Goal: Information Seeking & Learning: Learn about a topic

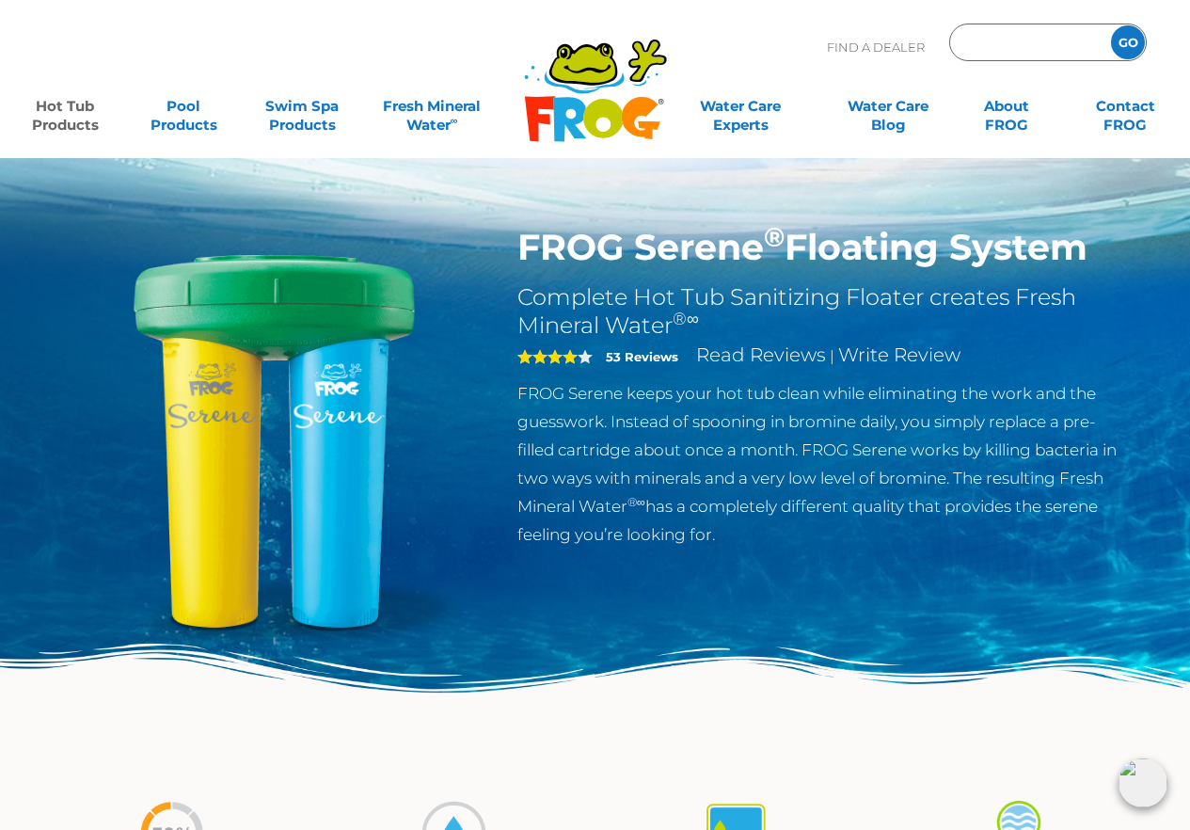
click at [1008, 48] on input "Zip Code Form" at bounding box center [1027, 42] width 127 height 27
paste input "FROG"
click at [1008, 48] on input "FROG" at bounding box center [1027, 42] width 127 height 27
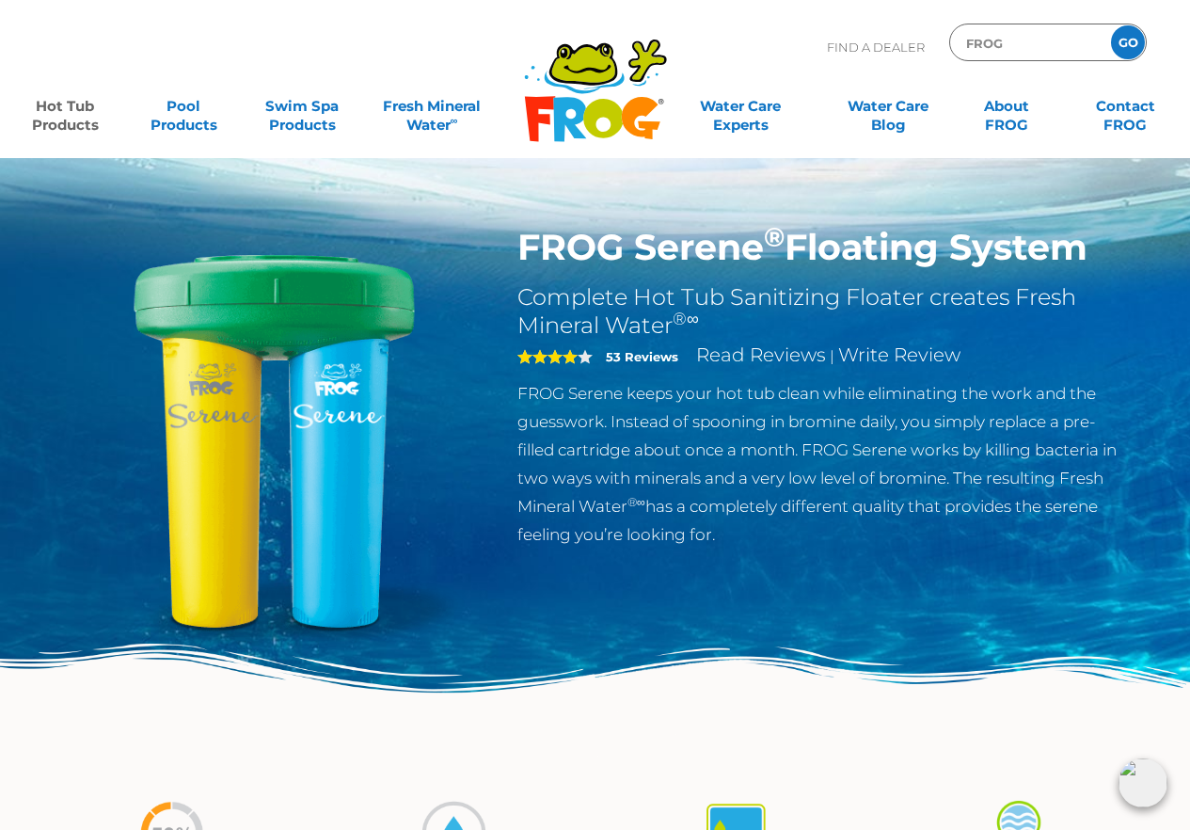
click at [1008, 48] on input "FROG" at bounding box center [1027, 42] width 127 height 27
type input "FROG"
click at [381, 261] on img at bounding box center [274, 441] width 431 height 431
click at [1000, 33] on input "FROG" at bounding box center [1027, 42] width 127 height 27
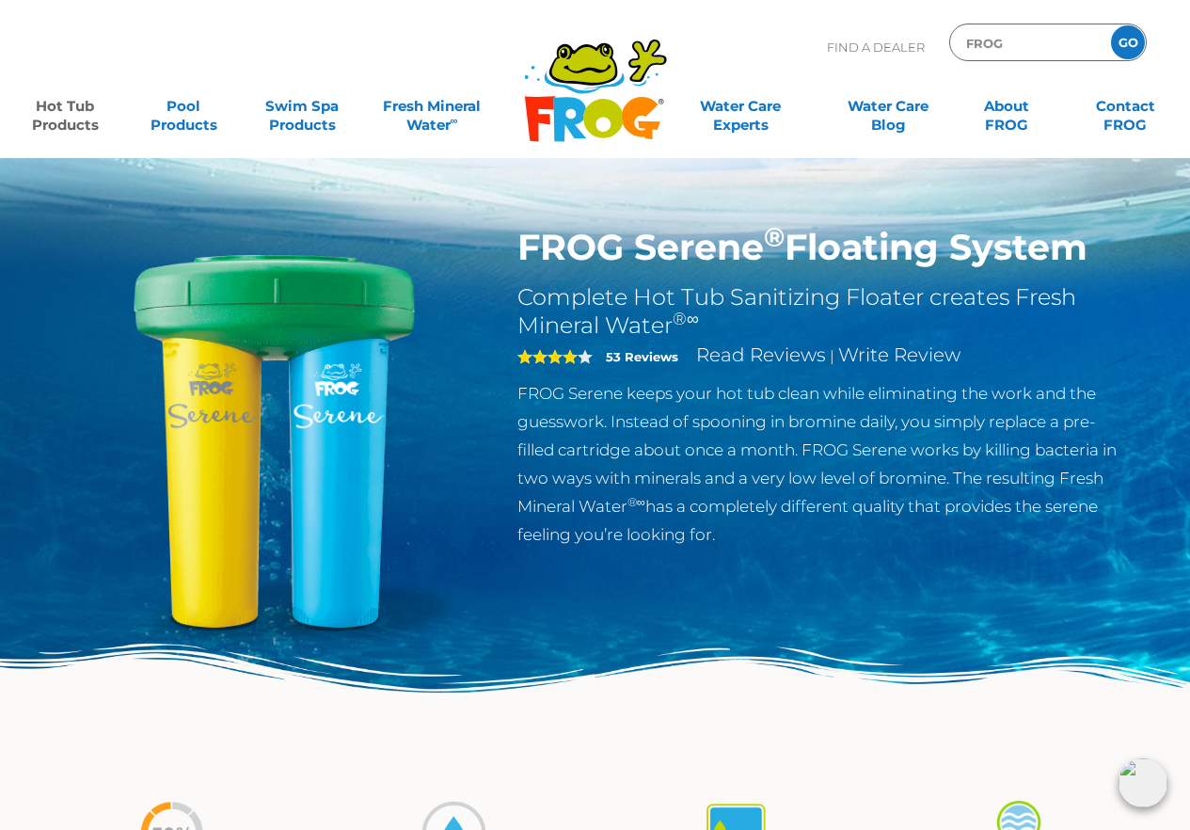
click at [1000, 40] on input "FROG" at bounding box center [1027, 42] width 127 height 27
click at [999, 56] on div "FROG GO" at bounding box center [1048, 43] width 198 height 38
click at [1003, 47] on input "FROG" at bounding box center [1027, 42] width 127 height 27
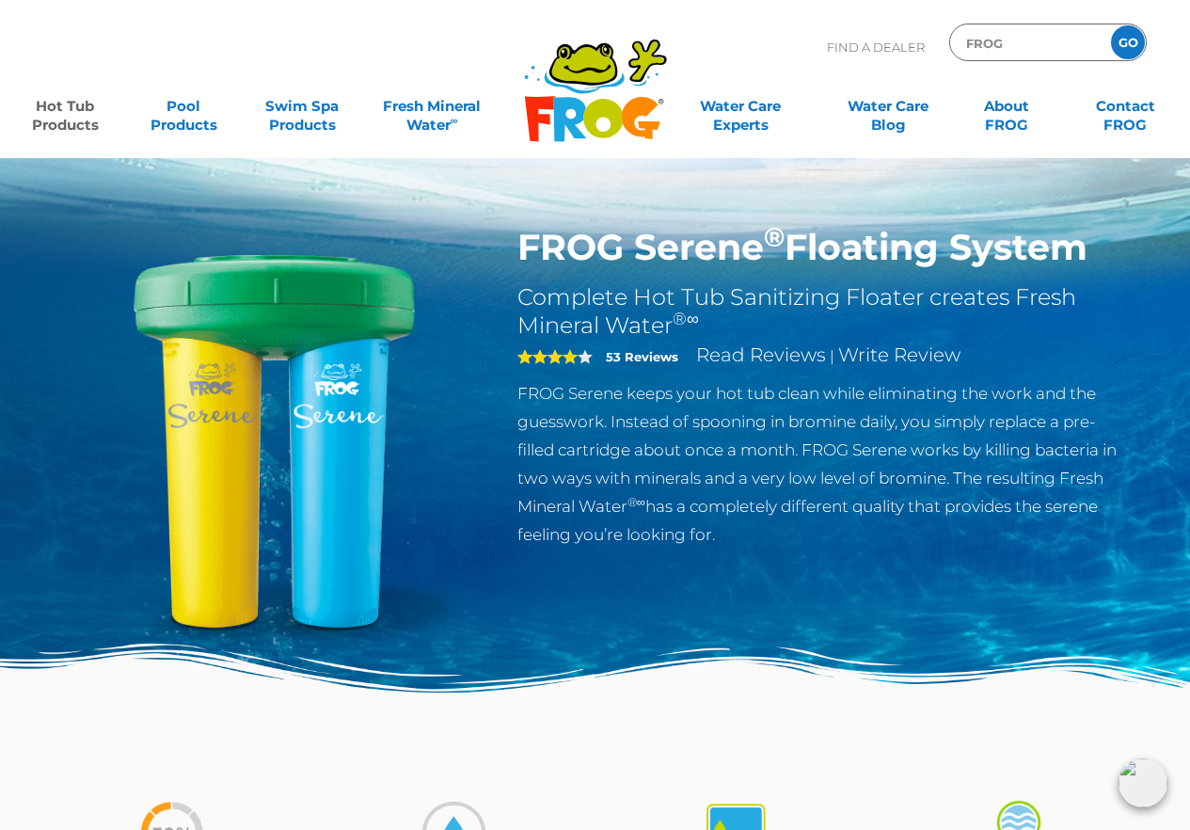
paste input "Zip Code Form"
click at [1003, 47] on input "FROG" at bounding box center [1027, 42] width 127 height 27
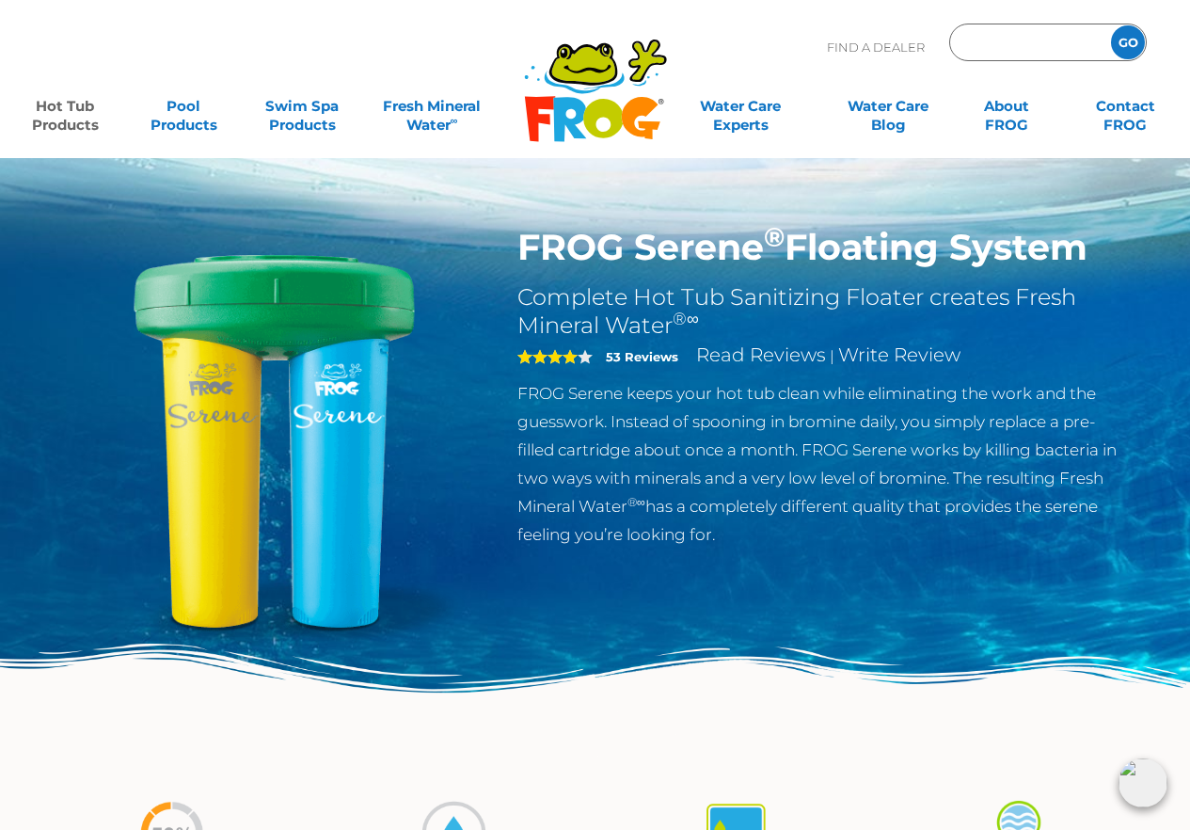
type input "ENTER ZIP CODE"
click at [983, 43] on input "Zip Code Form" at bounding box center [1027, 42] width 127 height 27
paste input "FROG"
type input "FROG"
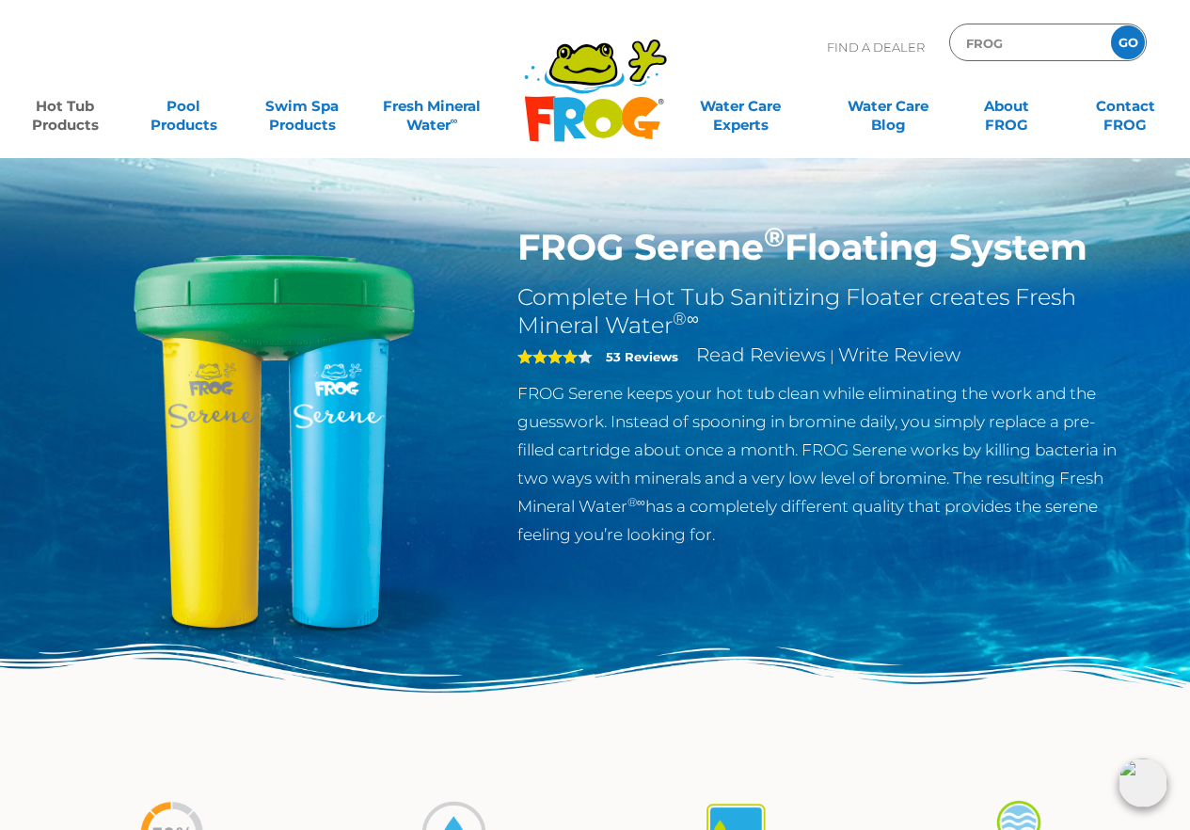
click at [1111, 25] on input "GO" at bounding box center [1128, 42] width 34 height 34
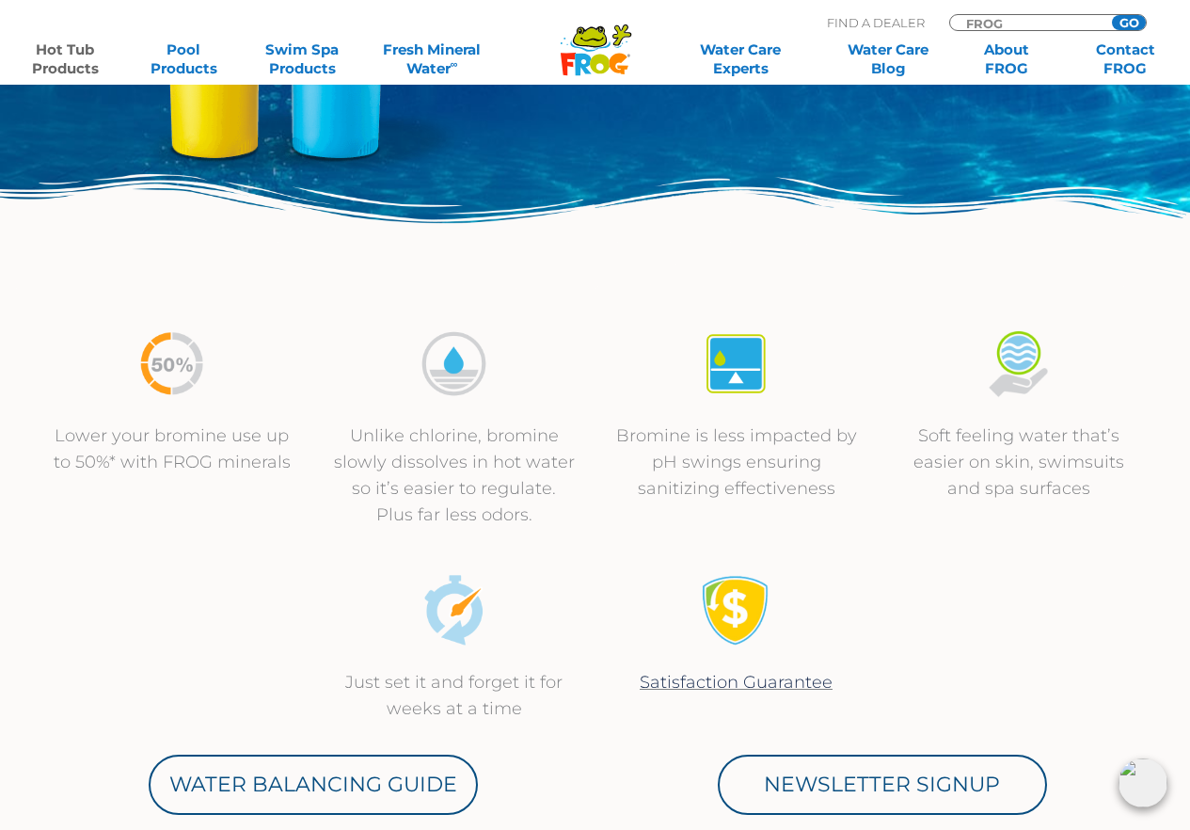
scroll to position [470, 0]
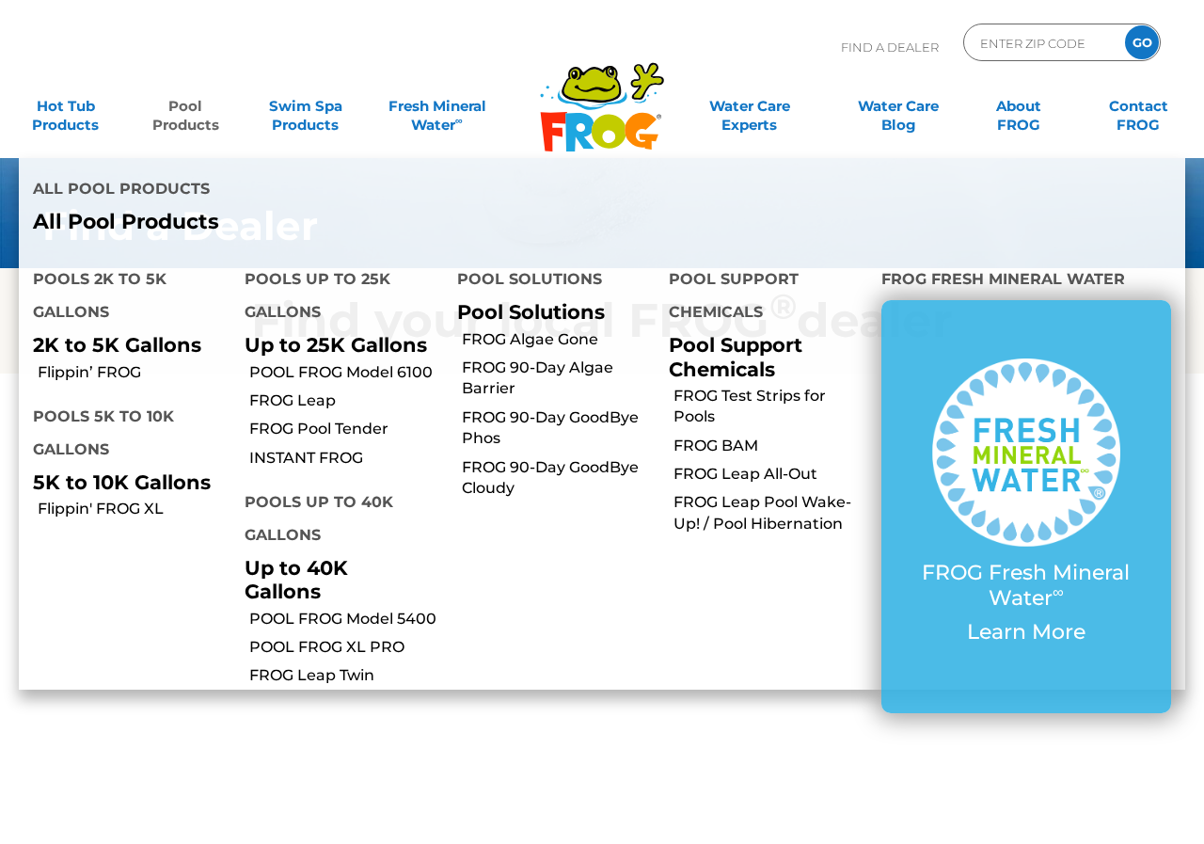
click at [182, 113] on link "Pool Products" at bounding box center [185, 106] width 93 height 38
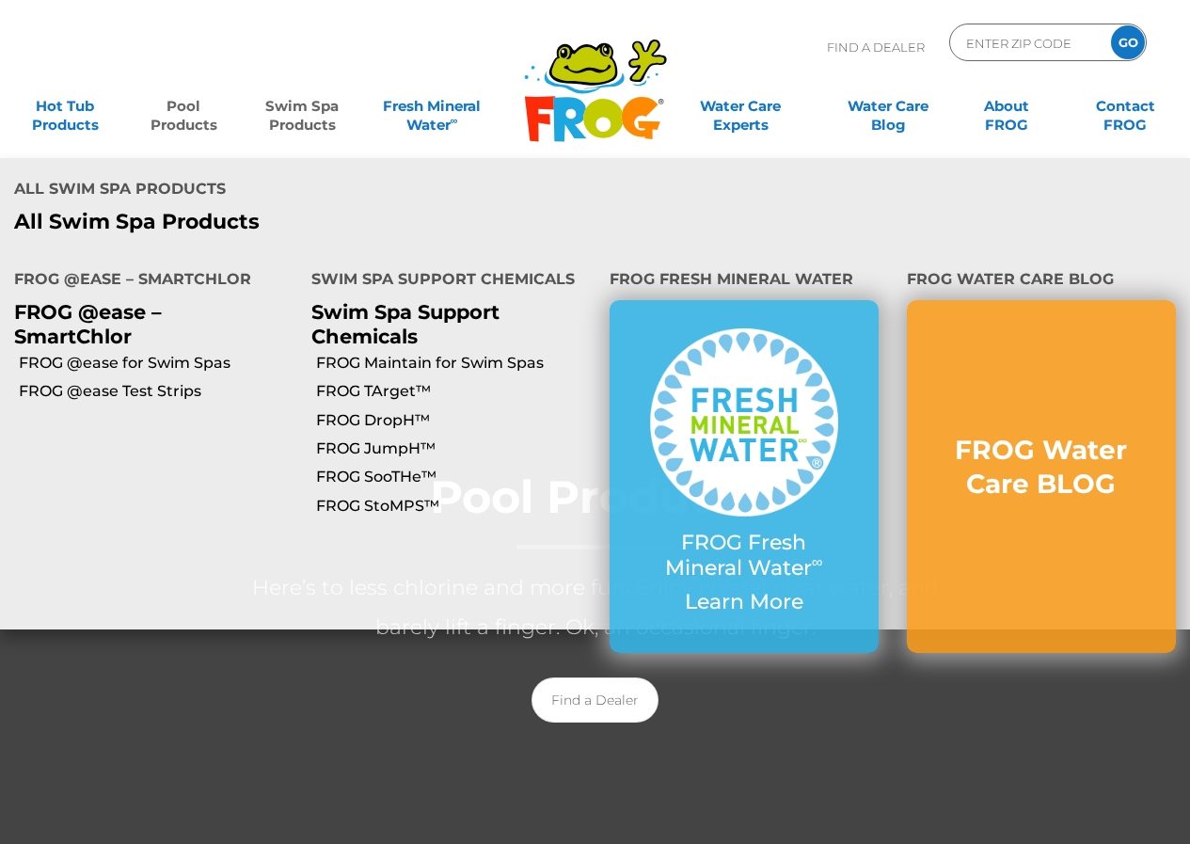
click at [123, 300] on p "FROG @ease – SmartChlor" at bounding box center [148, 323] width 269 height 47
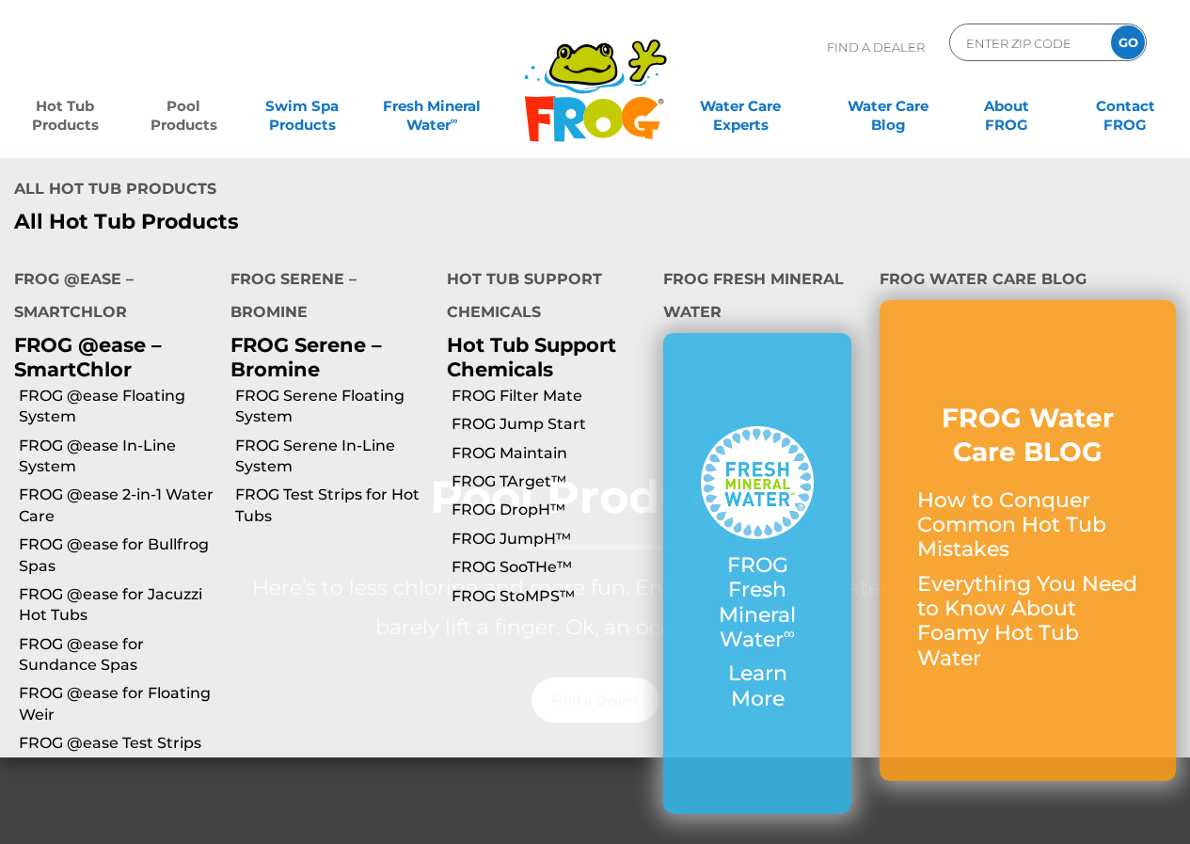
click at [57, 114] on link "Hot Tub Products" at bounding box center [65, 106] width 92 height 38
click at [82, 120] on link "Hot Tub Products" at bounding box center [65, 106] width 92 height 38
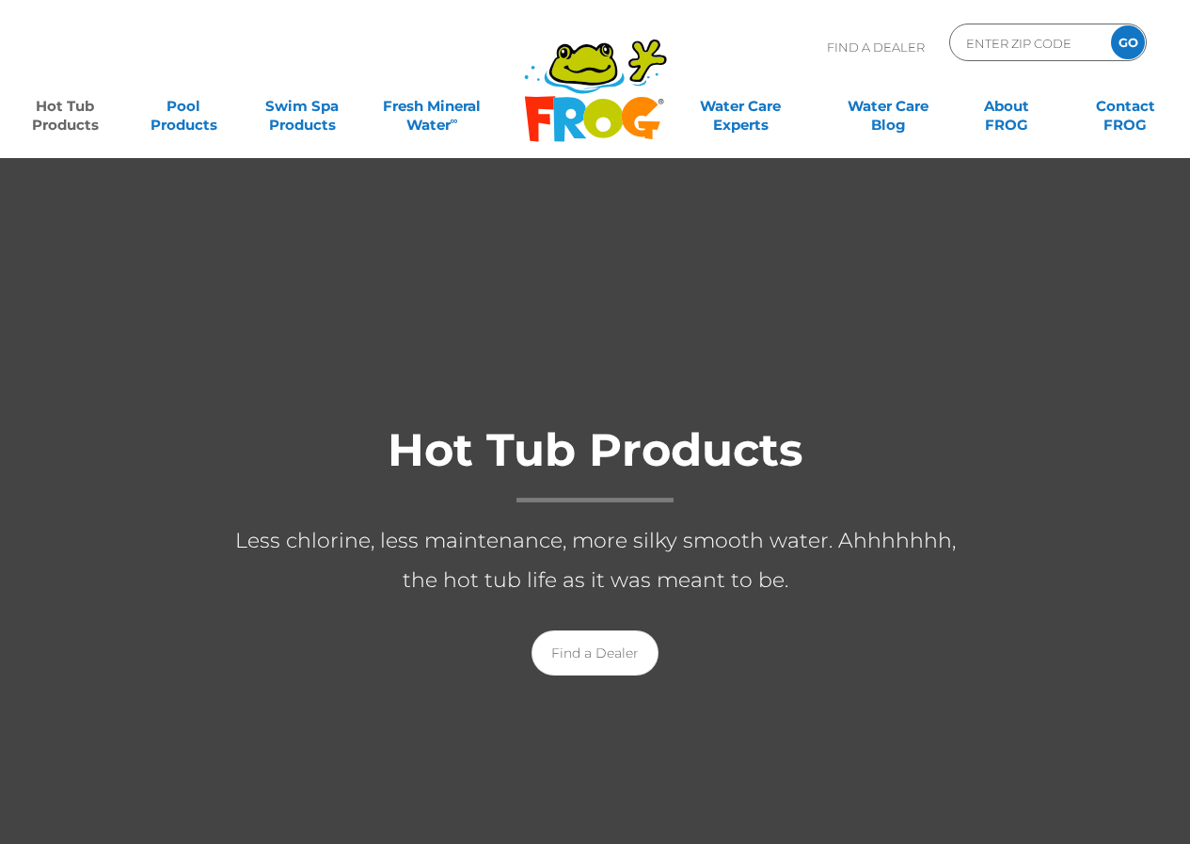
scroll to position [94, 0]
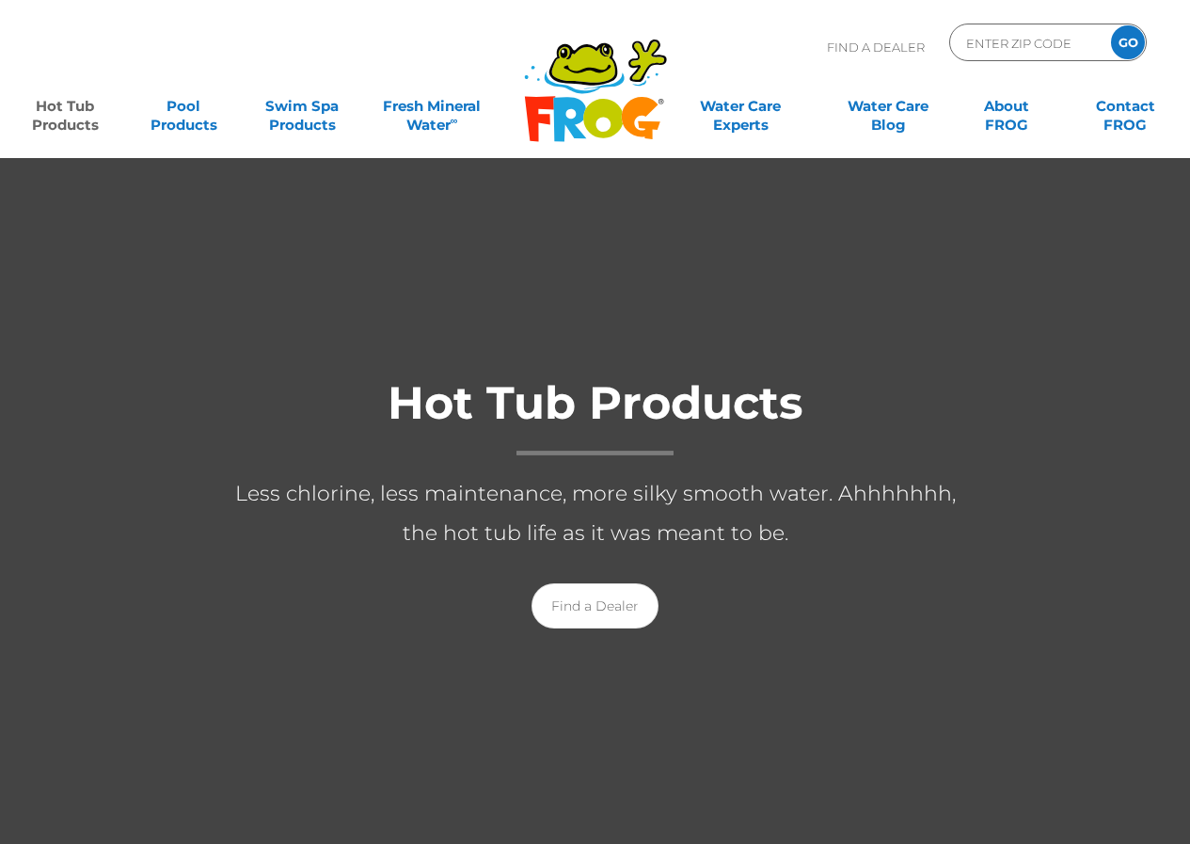
click at [959, 30] on div "ENTER ZIP CODE GO" at bounding box center [1048, 43] width 198 height 38
drag, startPoint x: 959, startPoint y: 30, endPoint x: 975, endPoint y: 35, distance: 16.7
click at [959, 30] on div "ENTER ZIP CODE GO" at bounding box center [1048, 43] width 198 height 38
click at [989, 39] on input "Zip Code Form" at bounding box center [1027, 42] width 127 height 27
click at [1097, 338] on div at bounding box center [595, 520] width 1190 height 915
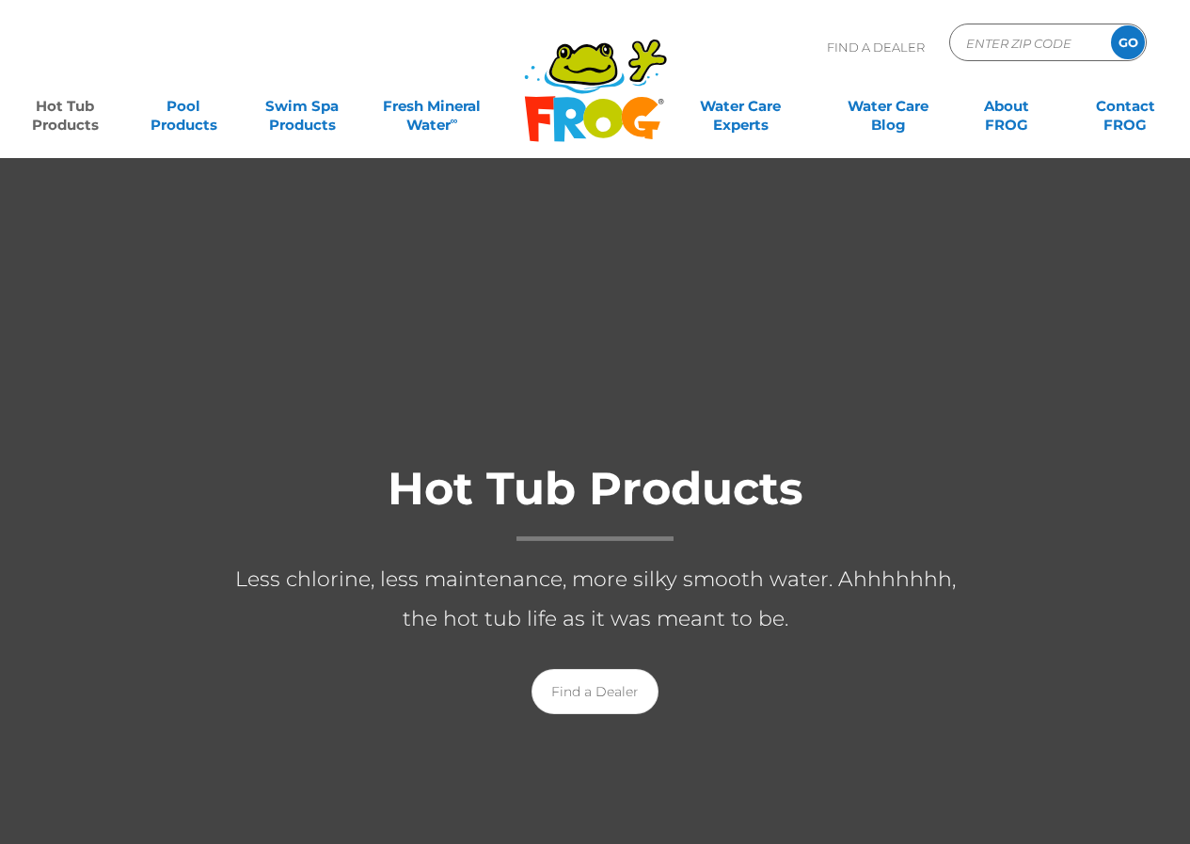
scroll to position [0, 0]
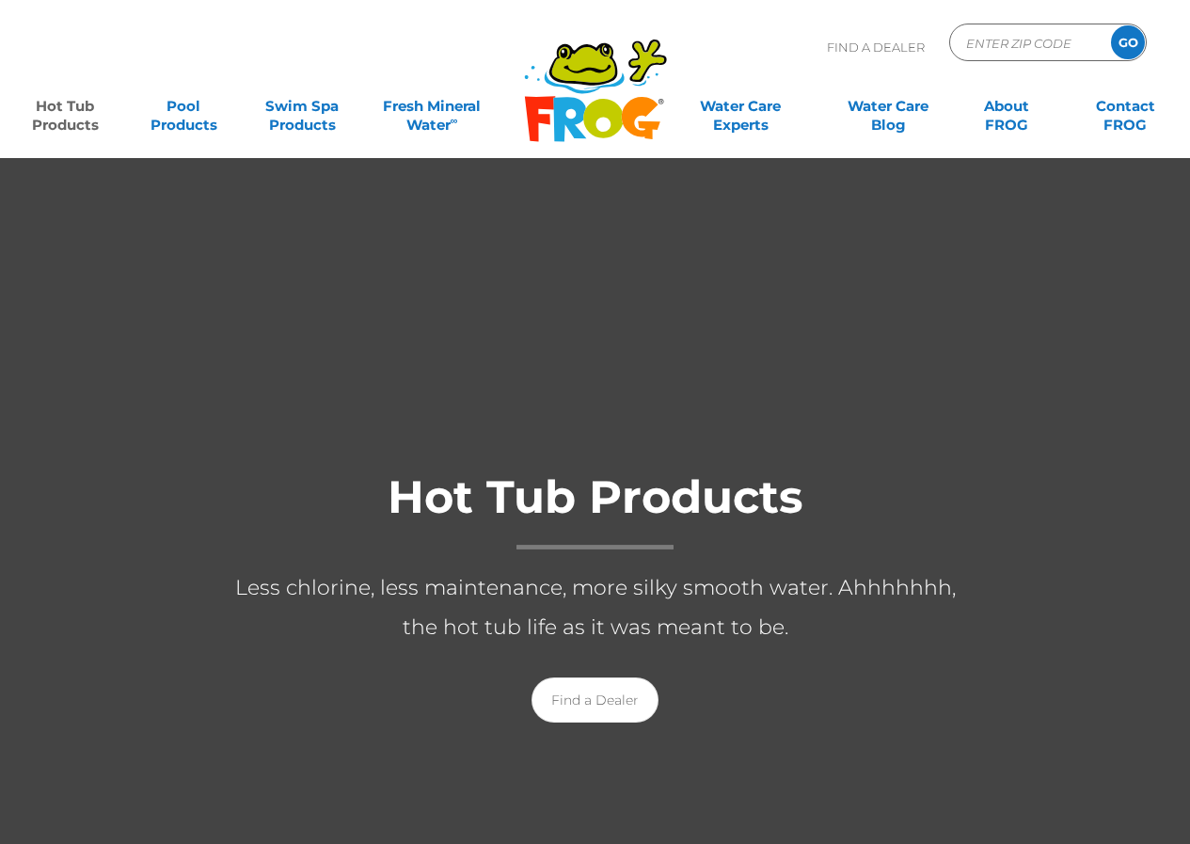
click at [1122, 40] on input "GO" at bounding box center [1128, 42] width 34 height 34
type input "ENTER ZIP CODE"
click at [1122, 40] on input "GO" at bounding box center [1128, 42] width 34 height 34
type input "ENTER ZIP CODE"
click at [1131, 40] on input "GO" at bounding box center [1128, 42] width 34 height 34
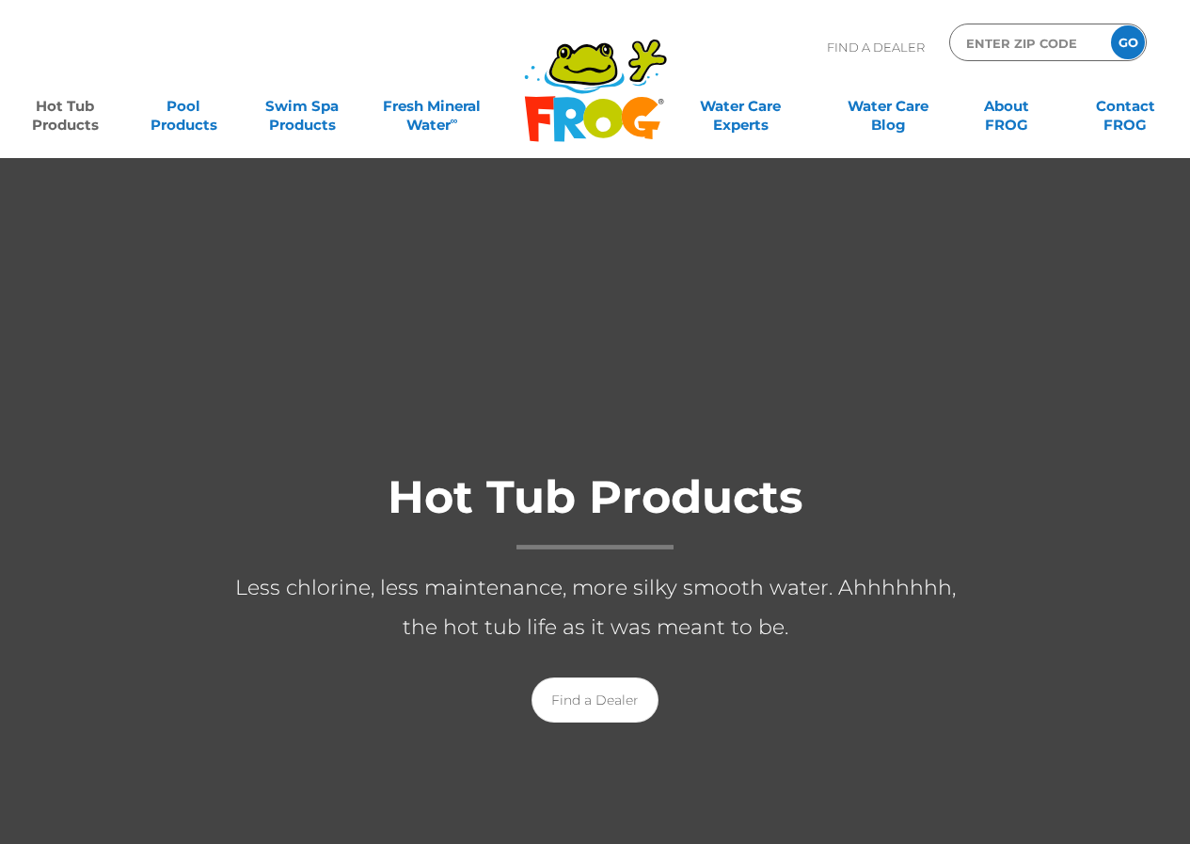
click at [1131, 40] on input "GO" at bounding box center [1128, 42] width 34 height 34
type input "ENTER ZIP CODE"
click at [1131, 40] on input "GO" at bounding box center [1128, 42] width 34 height 34
click at [1057, 39] on input "Zip Code Form" at bounding box center [1027, 42] width 127 height 27
type input "ENTER ZIP CODE"
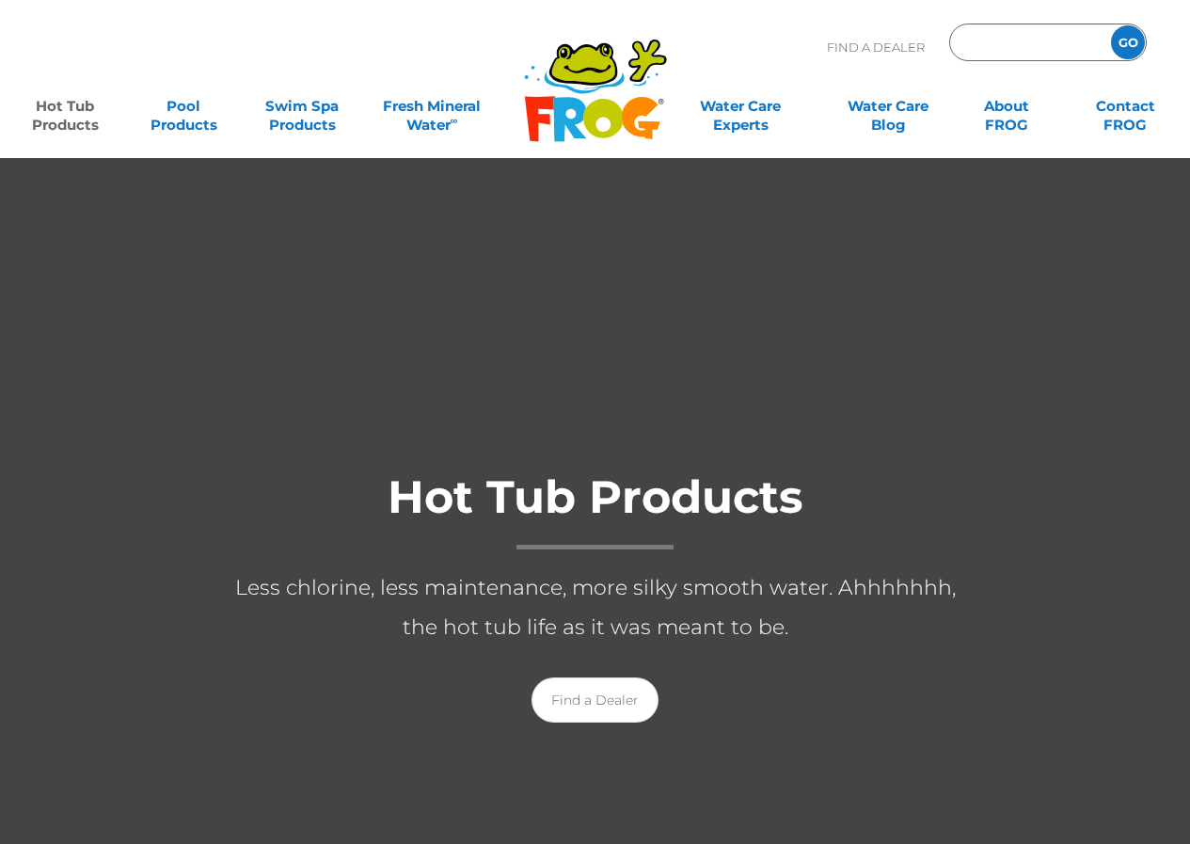
type input "ENTER ZIP CODE"
click at [48, 120] on link "Hot Tub Products" at bounding box center [65, 106] width 92 height 38
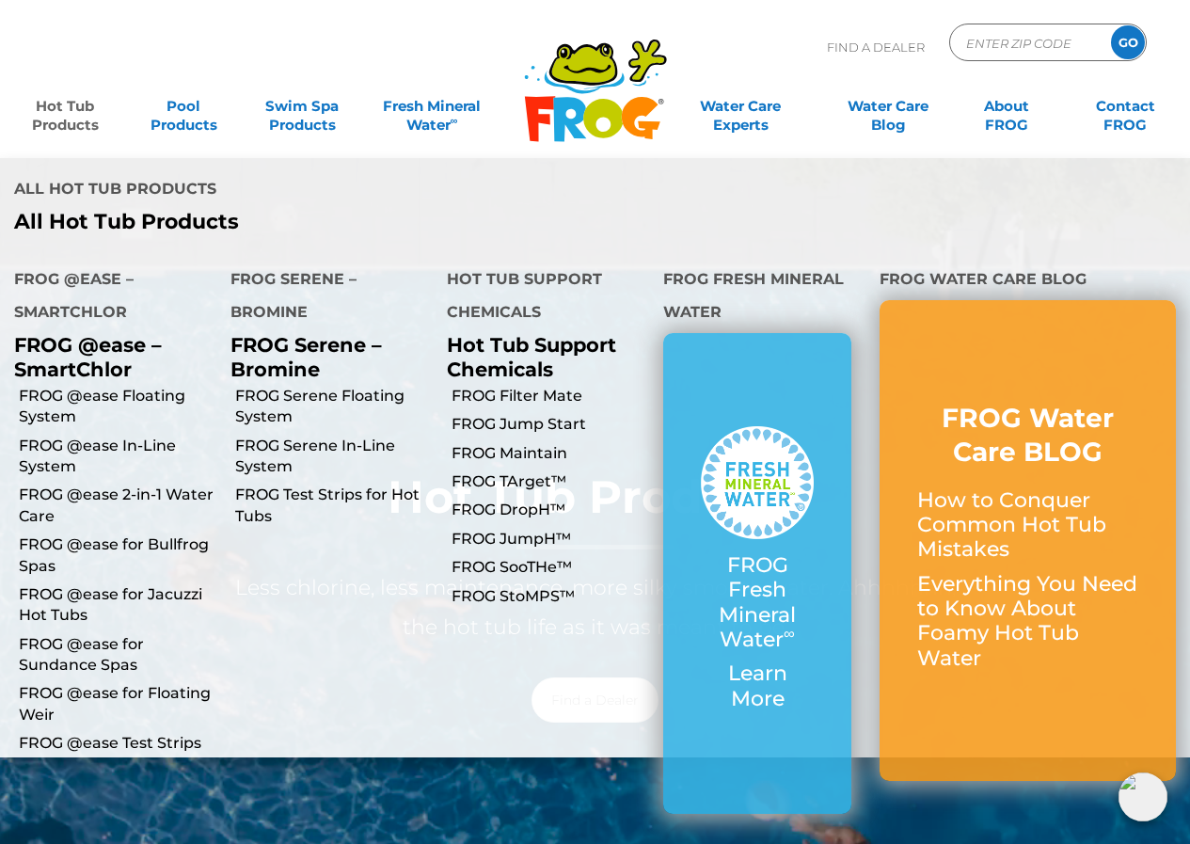
click at [65, 116] on link "Hot Tub Products" at bounding box center [65, 106] width 92 height 38
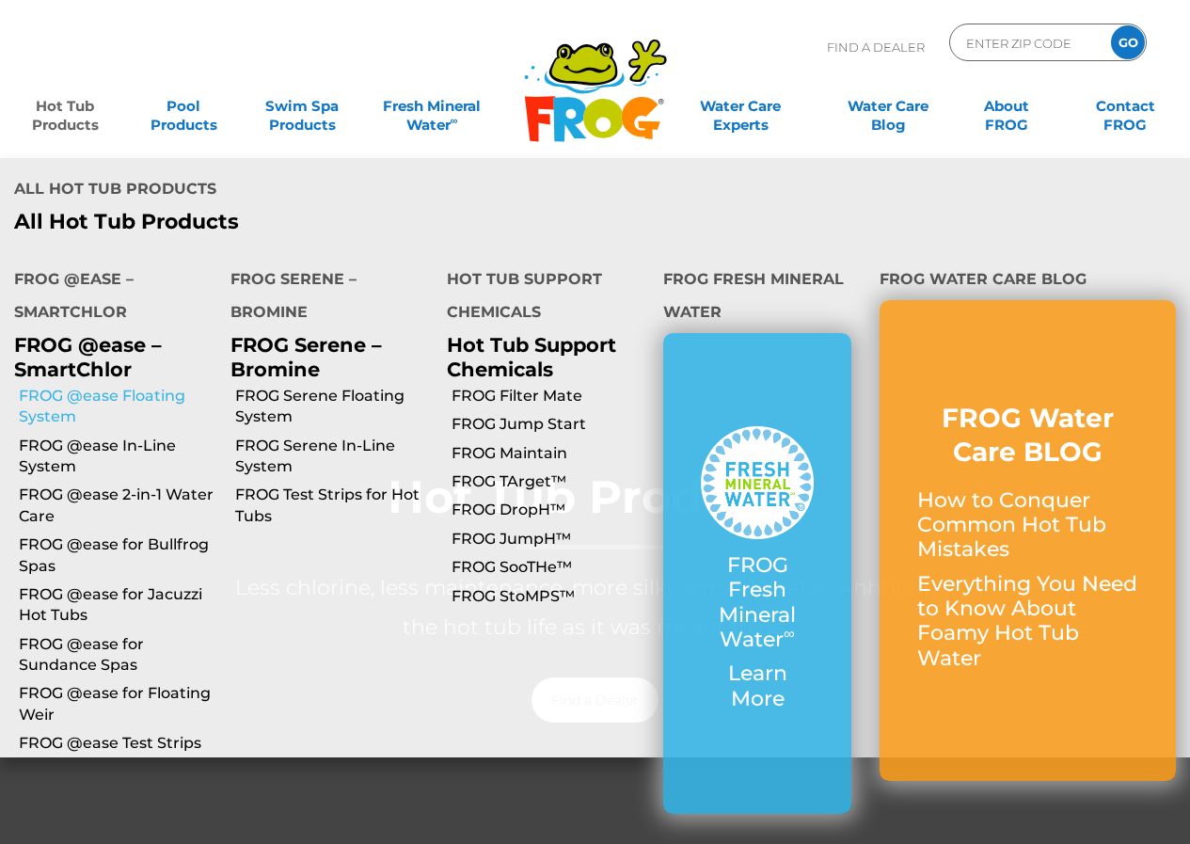
click at [138, 386] on link "FROG @ease Floating System" at bounding box center [118, 407] width 198 height 42
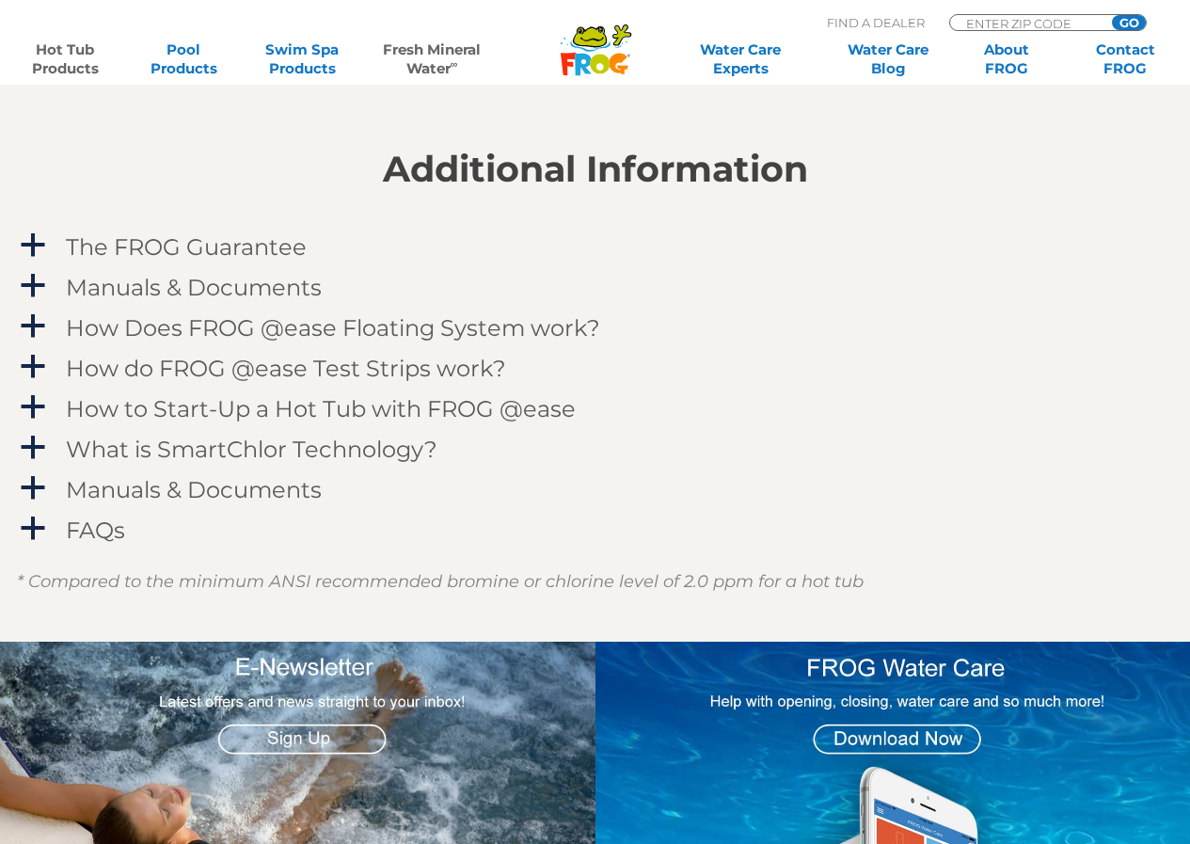
scroll to position [1787, 0]
